Goal: Find specific page/section

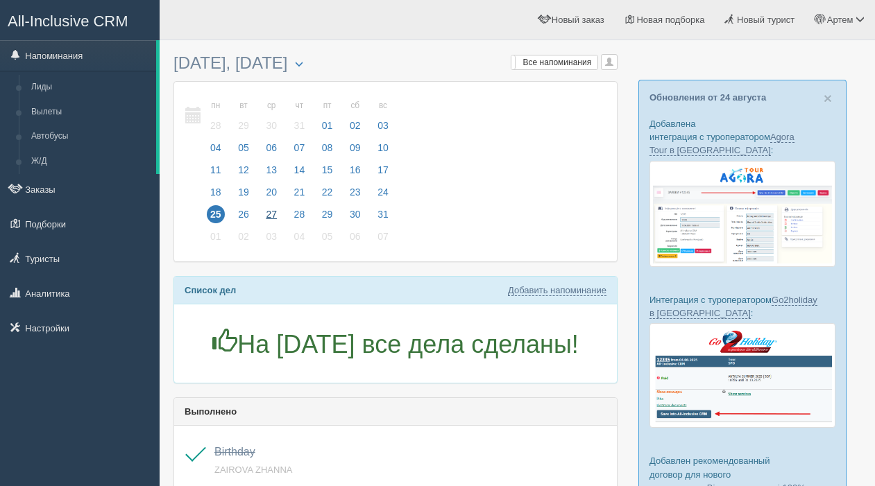
click at [273, 213] on span "27" at bounding box center [271, 214] width 18 height 18
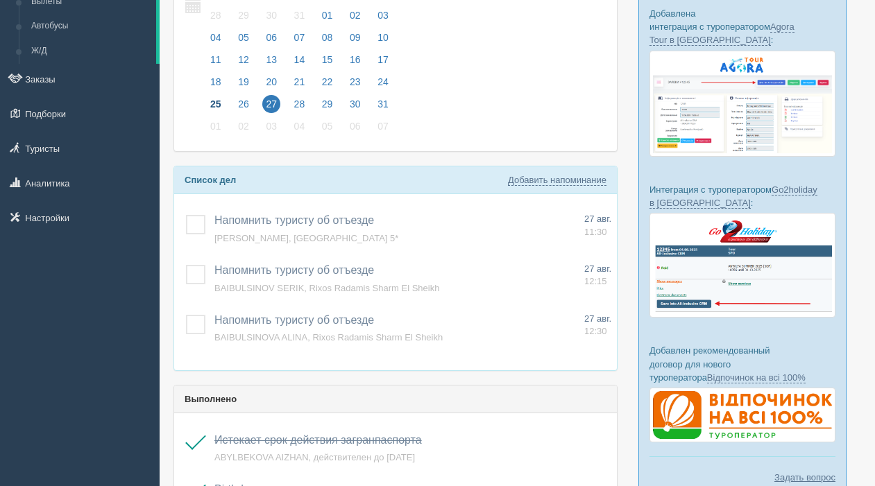
scroll to position [111, 0]
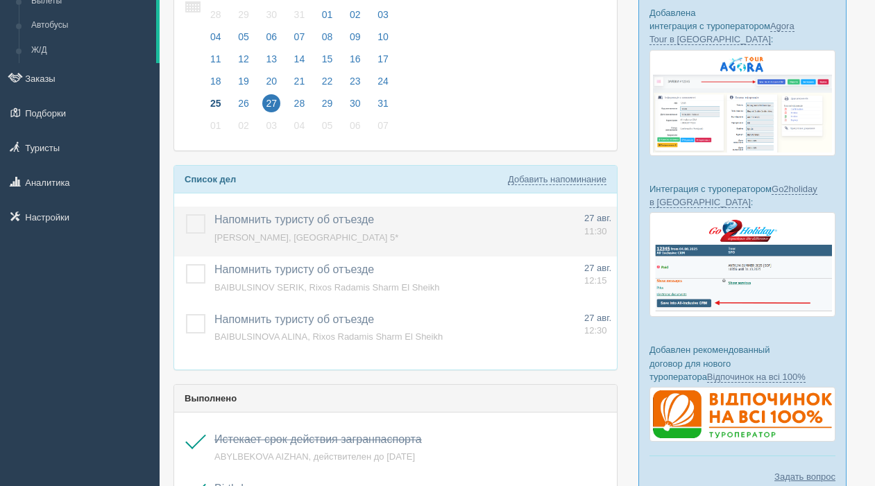
click at [359, 237] on span "KASSABAYEV ALISHER, Mirage Park Resort 5*" at bounding box center [306, 237] width 184 height 10
